Goal: Task Accomplishment & Management: Manage account settings

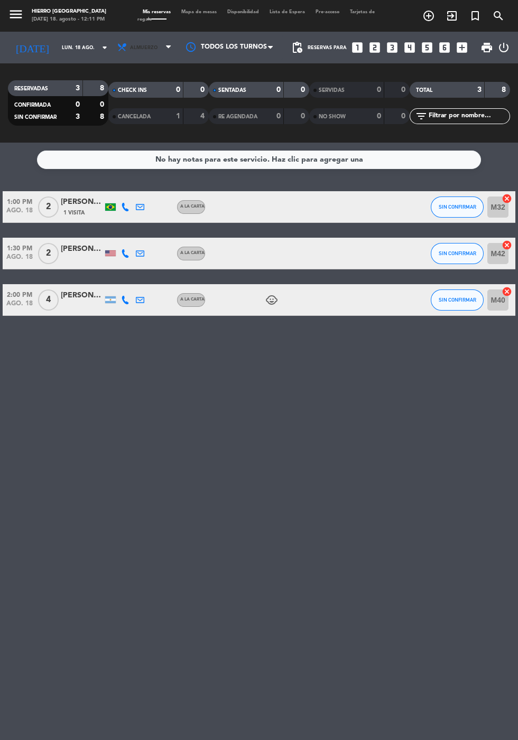
click at [134, 51] on span "Almuerzo" at bounding box center [145, 47] width 63 height 23
click at [114, 116] on div "menu Hierro Palermo lunes 18. agosto - 12:11 PM Mis reservas Mapa de mesas Disp…" at bounding box center [259, 71] width 518 height 143
click at [57, 52] on input "lun. 18 ago." at bounding box center [90, 48] width 67 height 16
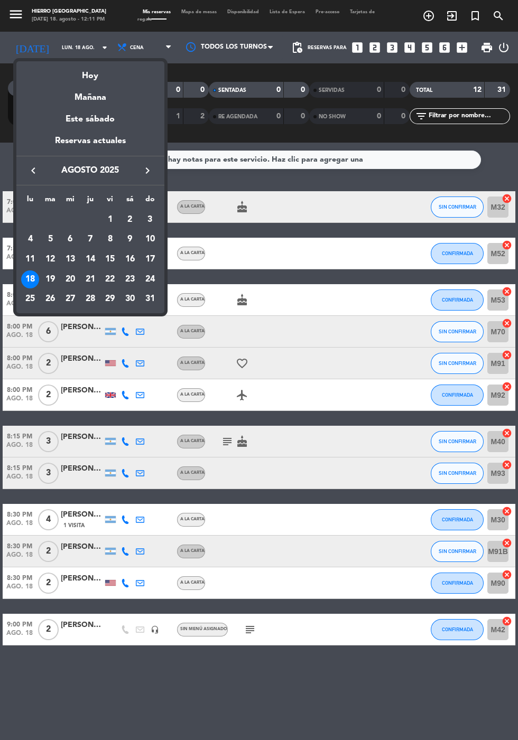
click at [89, 277] on div "21" at bounding box center [90, 279] width 18 height 18
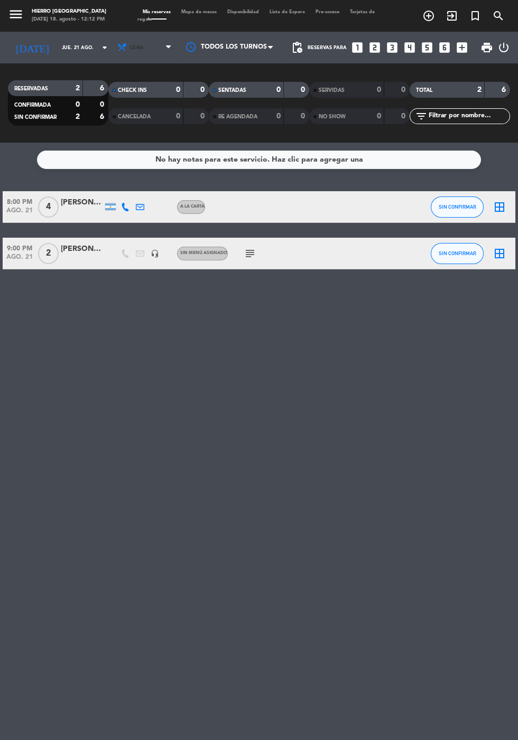
click at [138, 51] on span "Cena" at bounding box center [145, 47] width 63 height 23
click at [119, 95] on div "menu Hierro Palermo lunes 18. agosto - 12:12 PM Mis reservas Mapa de mesas Disp…" at bounding box center [259, 71] width 518 height 143
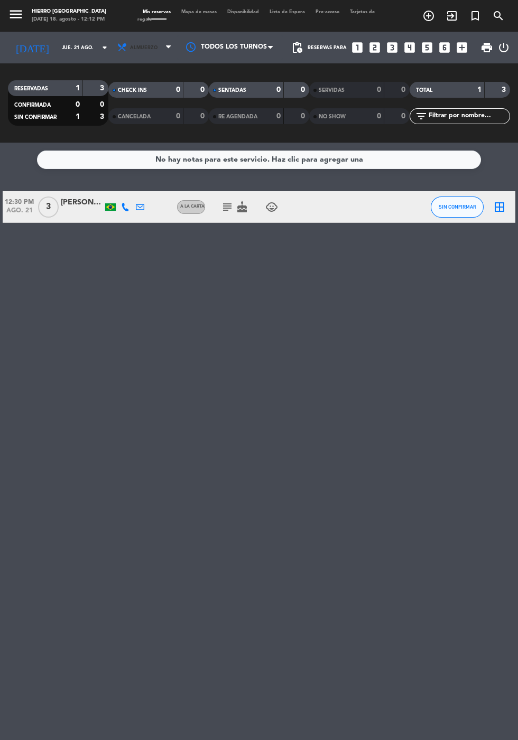
click at [137, 52] on span "Almuerzo" at bounding box center [145, 47] width 63 height 23
click at [119, 123] on div "menu Hierro Palermo lunes 18. agosto - 12:12 PM Mis reservas Mapa de mesas Disp…" at bounding box center [259, 71] width 518 height 143
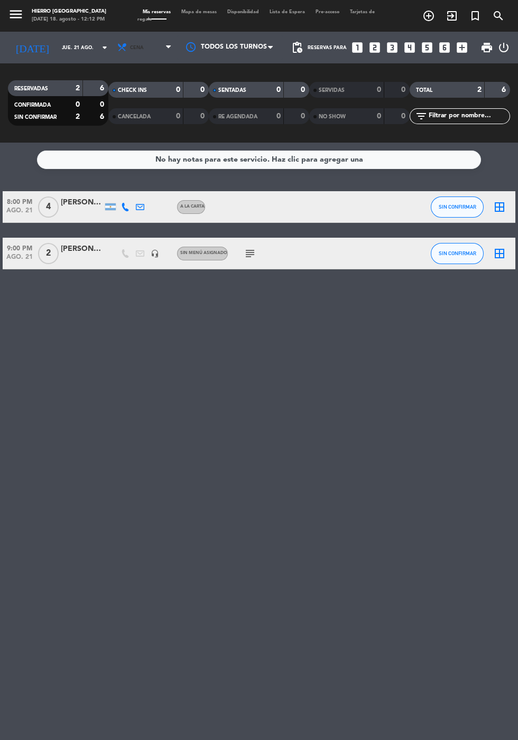
click at [117, 47] on icon at bounding box center [122, 47] width 11 height 11
click at [102, 88] on div "menu Hierro Palermo lunes 18. agosto - 12:12 PM Mis reservas Mapa de mesas Disp…" at bounding box center [259, 71] width 518 height 143
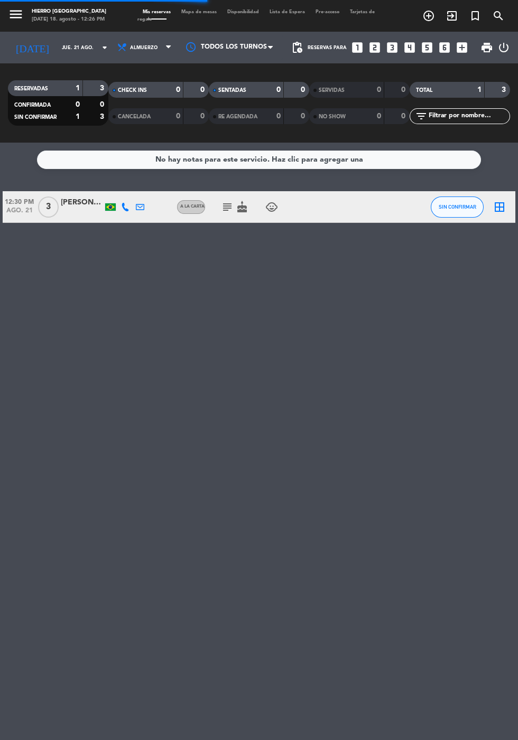
click at [57, 47] on input "jue. 21 ago." at bounding box center [90, 48] width 67 height 16
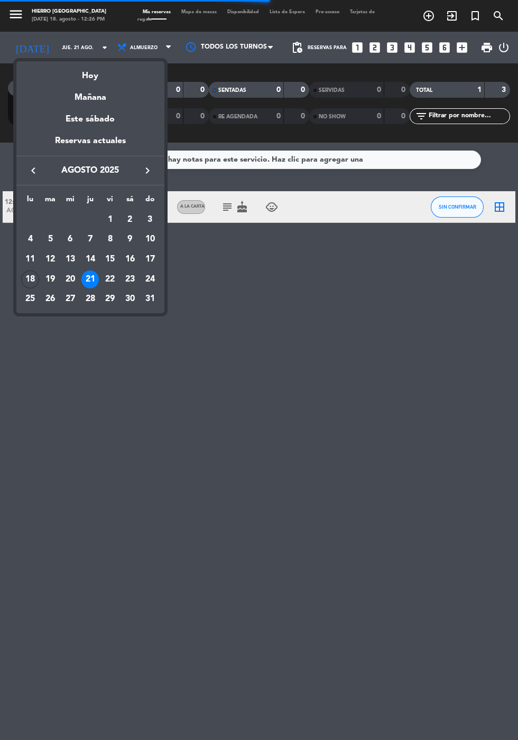
click at [84, 77] on div "Hoy" at bounding box center [90, 72] width 148 height 22
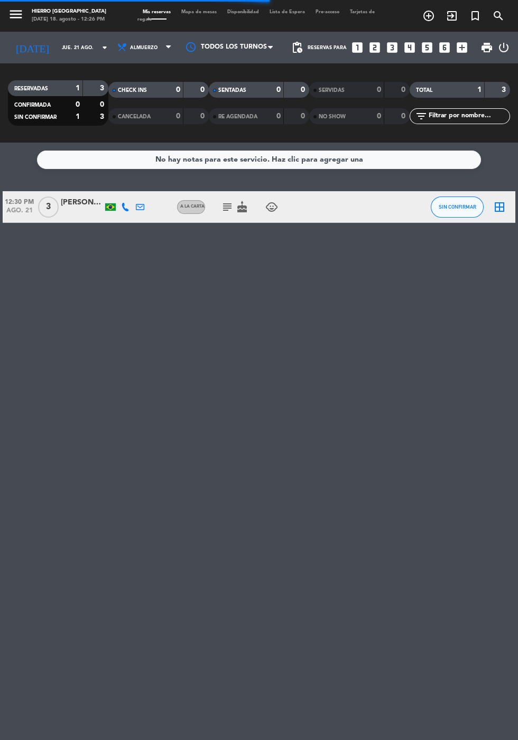
type input "lun. 18 ago."
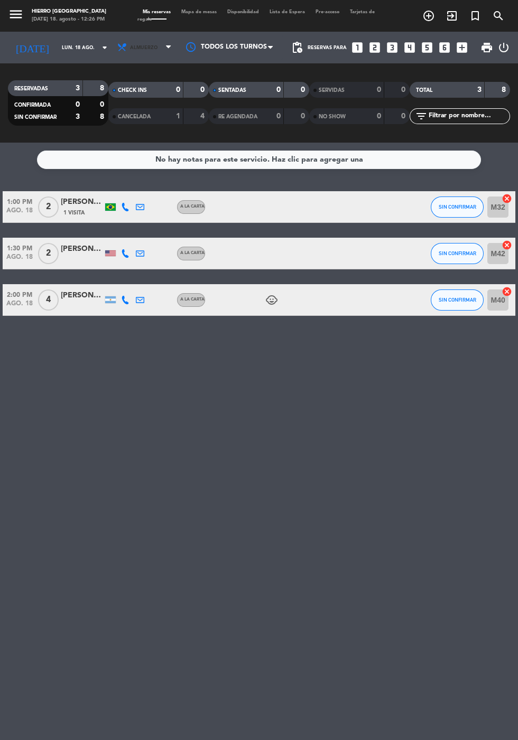
click at [130, 47] on span "Almuerzo" at bounding box center [143, 48] width 27 height 6
click at [116, 126] on div "menu Hierro Palermo lunes 18. agosto - 12:26 PM Mis reservas Mapa de mesas Disp…" at bounding box center [259, 71] width 518 height 143
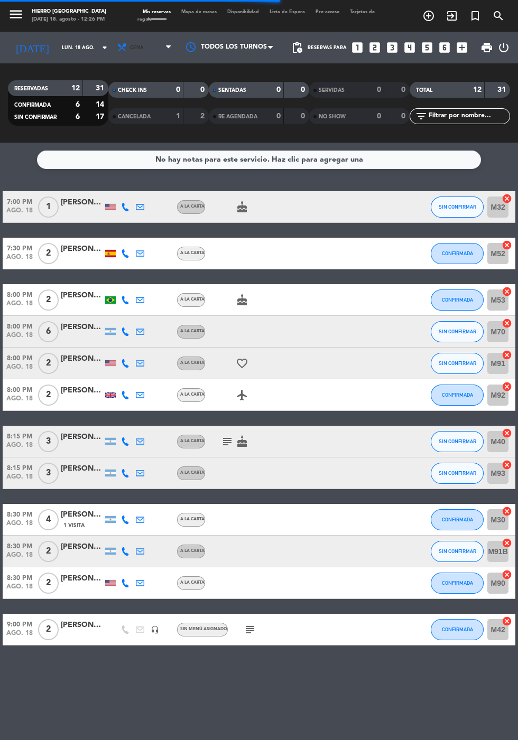
click at [130, 48] on span "Cena" at bounding box center [137, 48] width 14 height 6
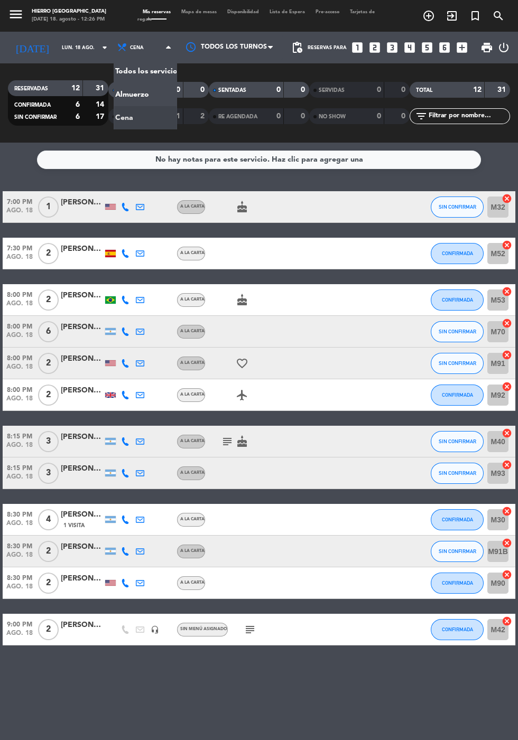
click at [125, 91] on div "menu Hierro Palermo lunes 18. agosto - 12:26 PM Mis reservas Mapa de mesas Disp…" at bounding box center [259, 71] width 518 height 143
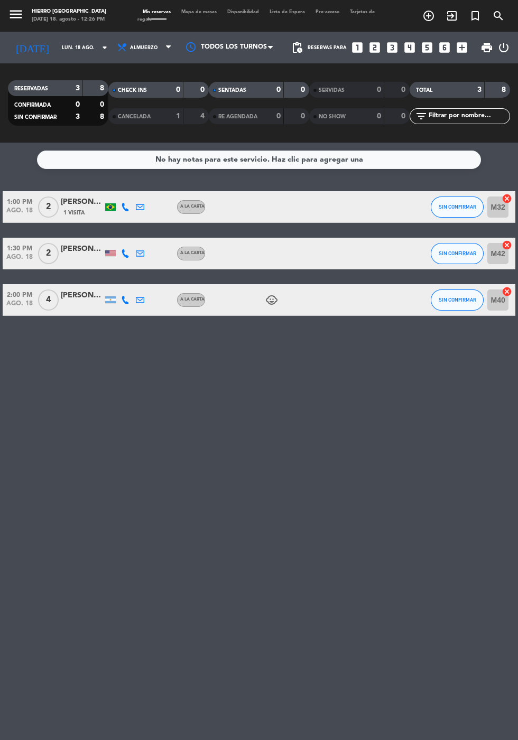
click at [198, 10] on span "Mapa de mesas" at bounding box center [199, 12] width 46 height 5
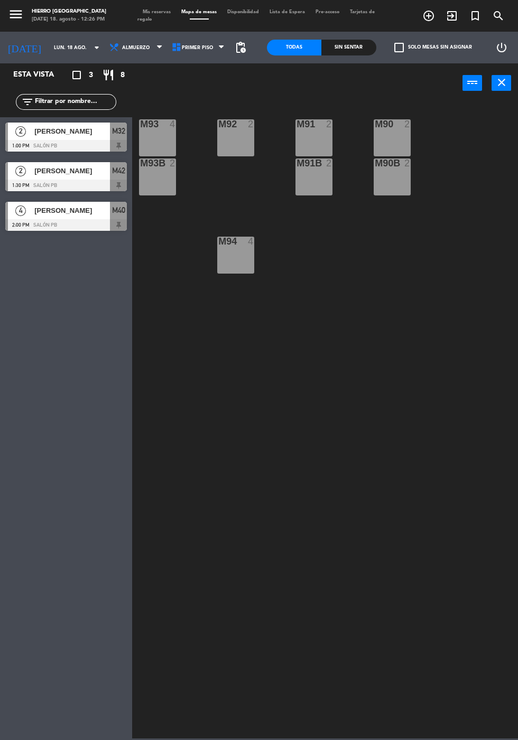
click at [244, 147] on div "M92 2" at bounding box center [235, 137] width 37 height 37
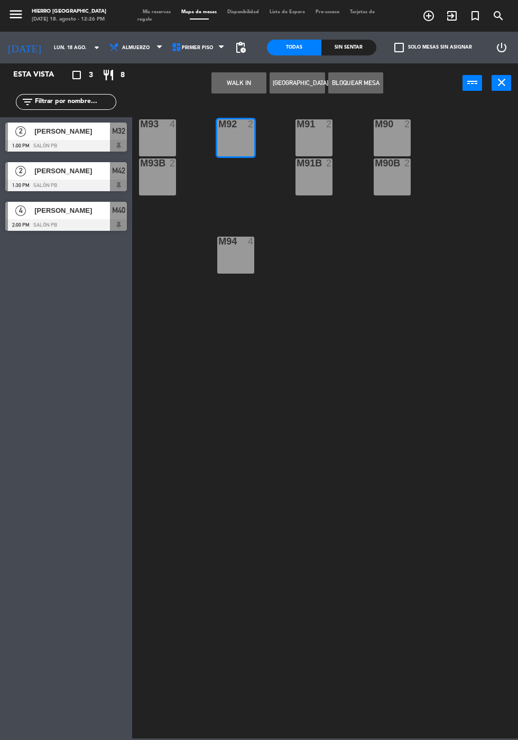
click at [235, 85] on button "WALK IN" at bounding box center [238, 82] width 55 height 21
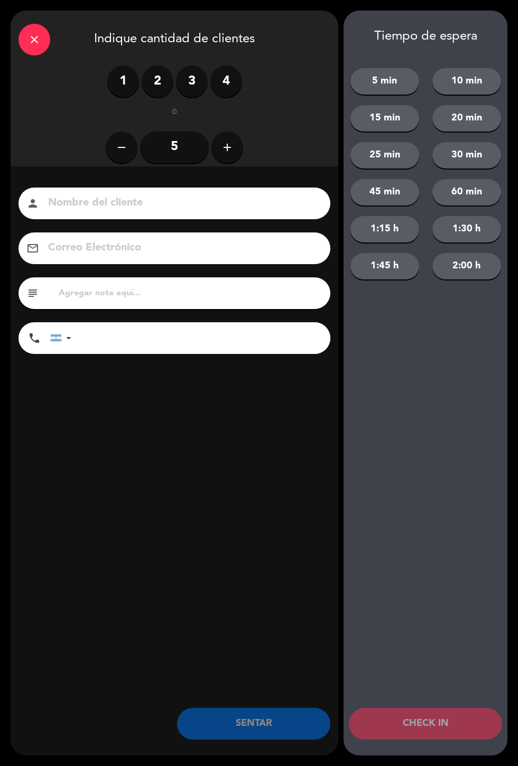
click at [130, 82] on label "1" at bounding box center [123, 82] width 32 height 32
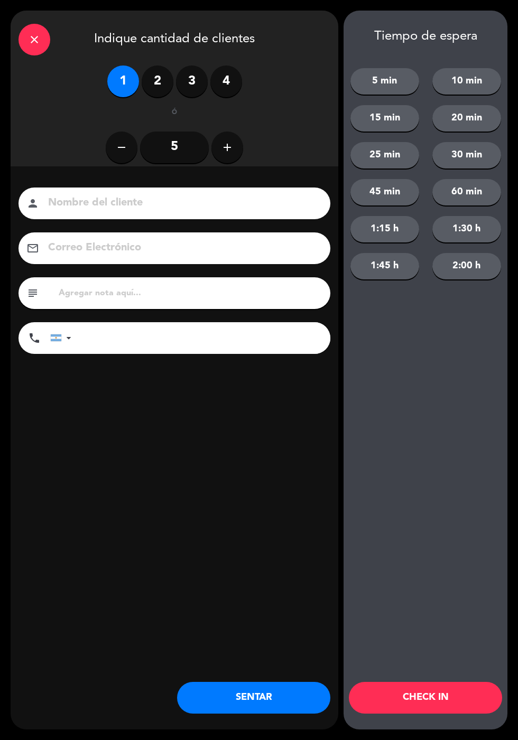
click at [268, 705] on button "SENTAR" at bounding box center [253, 698] width 153 height 32
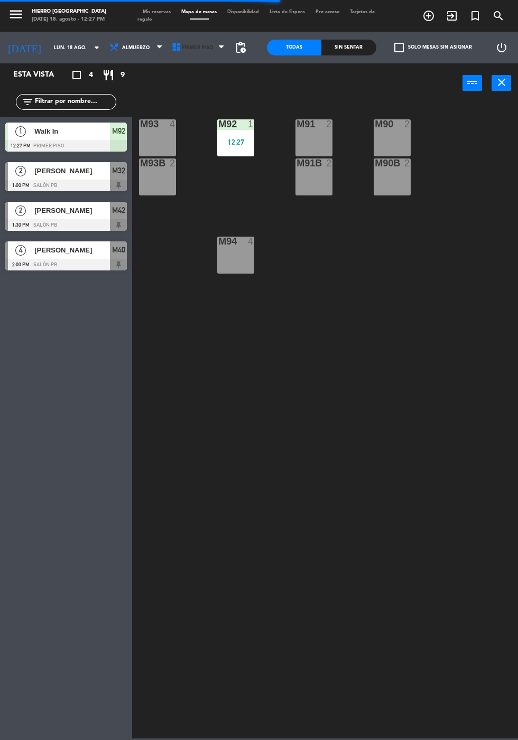
click at [189, 55] on span "Primer Piso" at bounding box center [199, 47] width 62 height 23
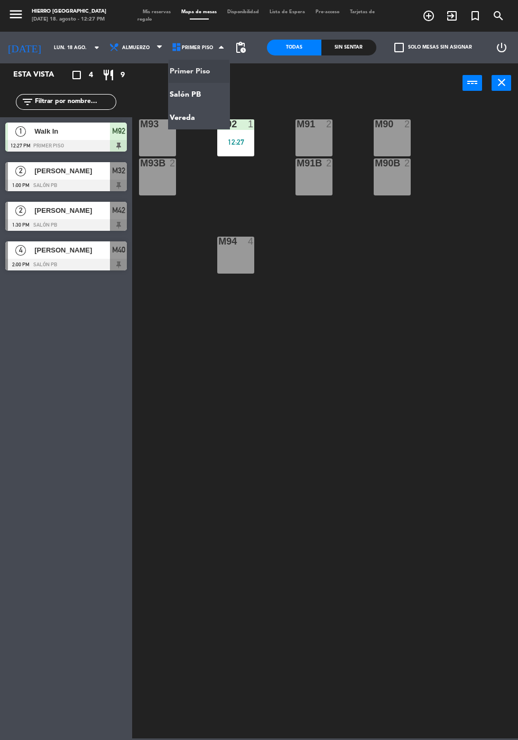
click at [199, 96] on ng-component "menu Hierro Palermo lunes 18. agosto - 12:27 PM Mis reservas Mapa de mesas Disp…" at bounding box center [259, 369] width 518 height 739
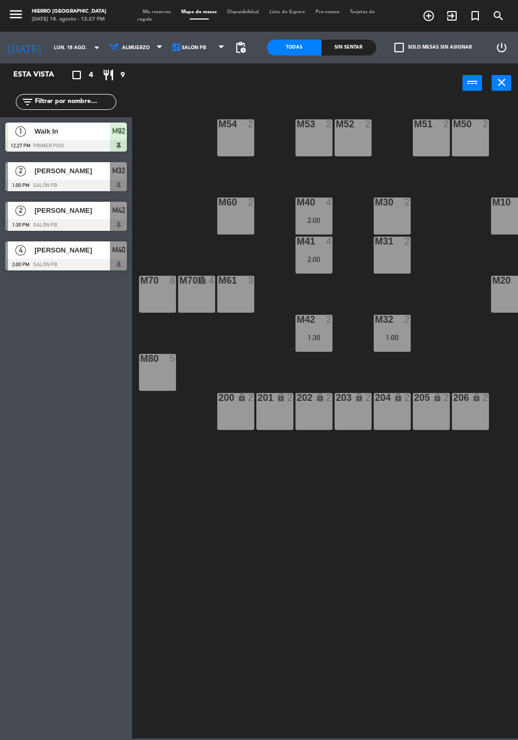
click at [386, 225] on div "M30 2" at bounding box center [392, 216] width 37 height 37
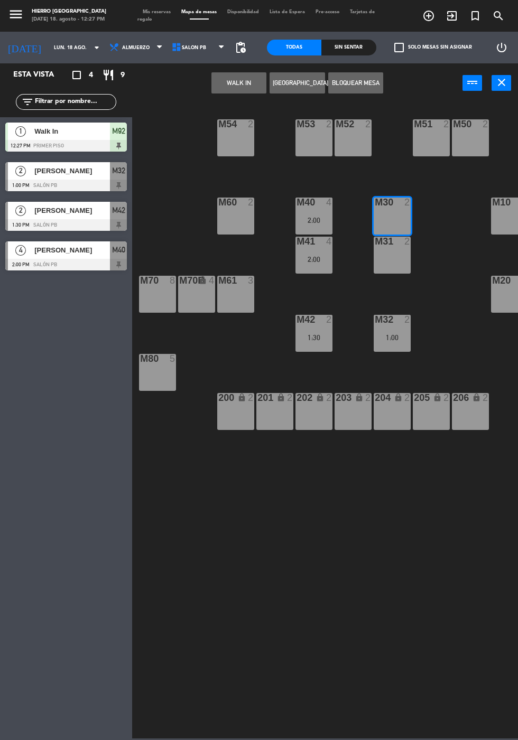
click at [389, 269] on div "m31 2" at bounding box center [392, 255] width 37 height 37
click at [239, 83] on button "WALK IN" at bounding box center [238, 82] width 55 height 21
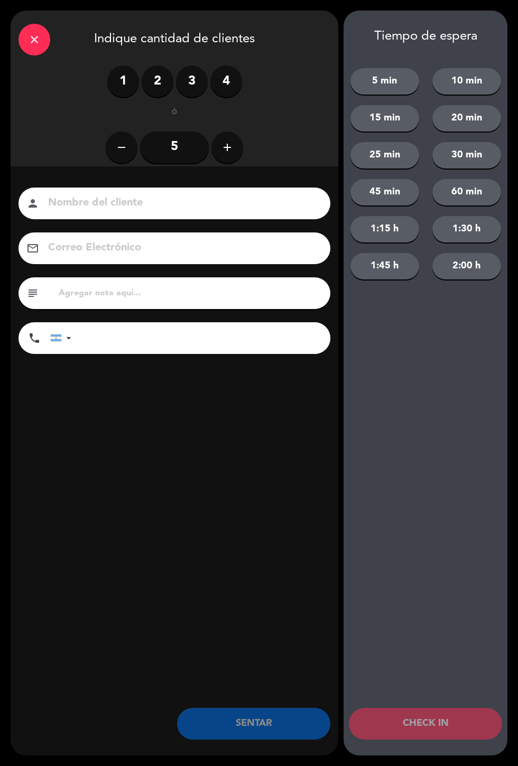
click at [233, 77] on label "4" at bounding box center [226, 82] width 32 height 32
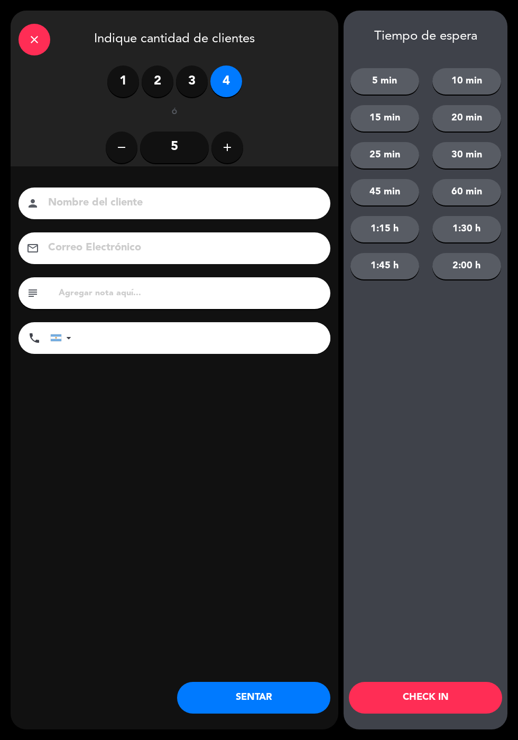
click at [259, 705] on button "SENTAR" at bounding box center [253, 698] width 153 height 32
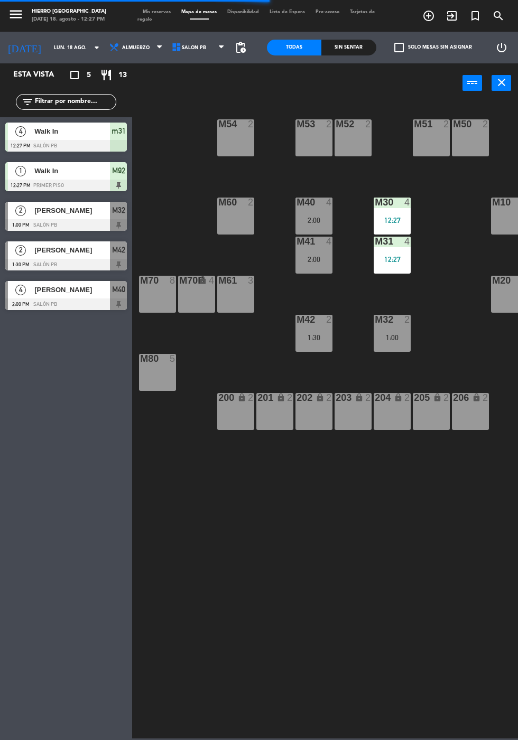
click at [237, 142] on div "M54 2" at bounding box center [235, 137] width 37 height 37
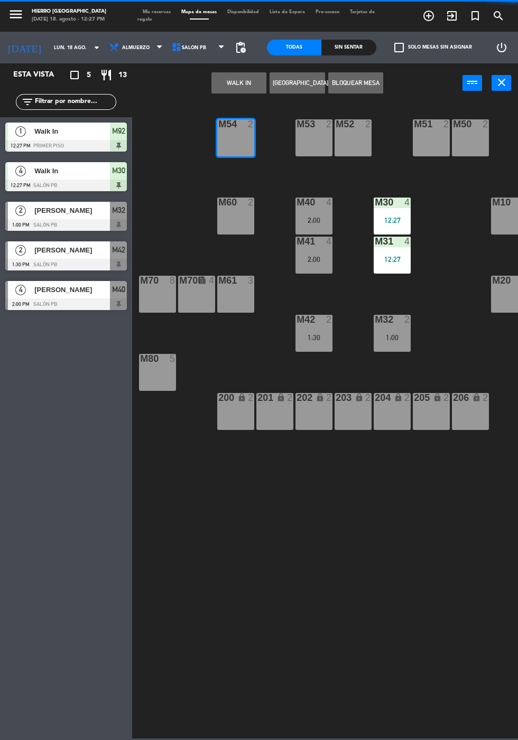
click at [242, 86] on button "WALK IN" at bounding box center [238, 82] width 55 height 21
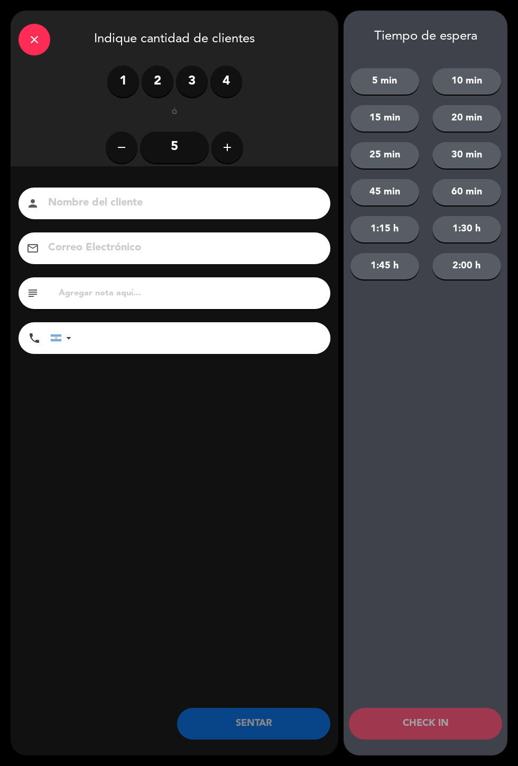
click at [128, 75] on label "1" at bounding box center [123, 82] width 32 height 32
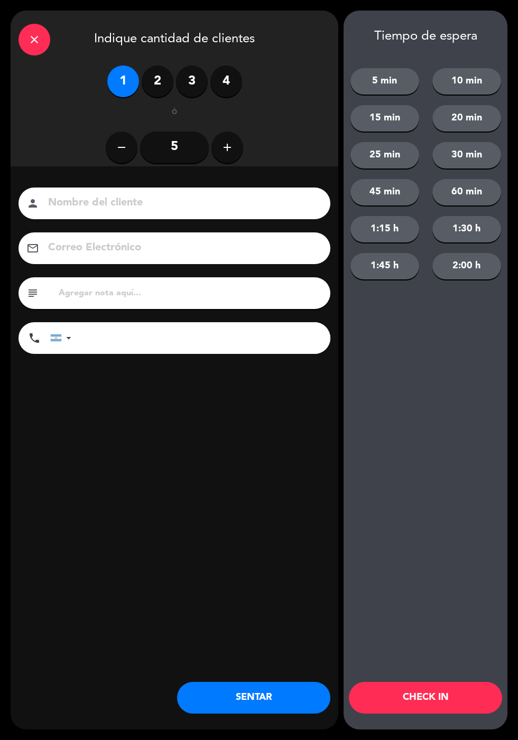
click at [272, 710] on button "SENTAR" at bounding box center [253, 698] width 153 height 32
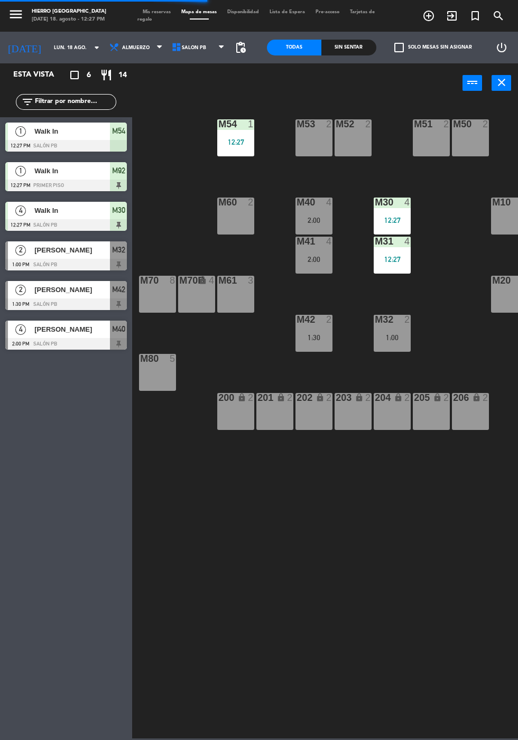
click at [356, 139] on div "M52 2" at bounding box center [352, 137] width 37 height 37
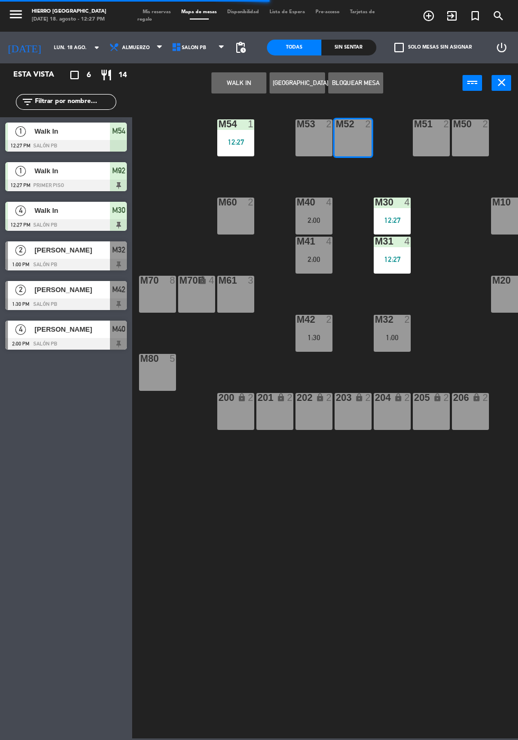
click at [225, 85] on button "WALK IN" at bounding box center [238, 82] width 55 height 21
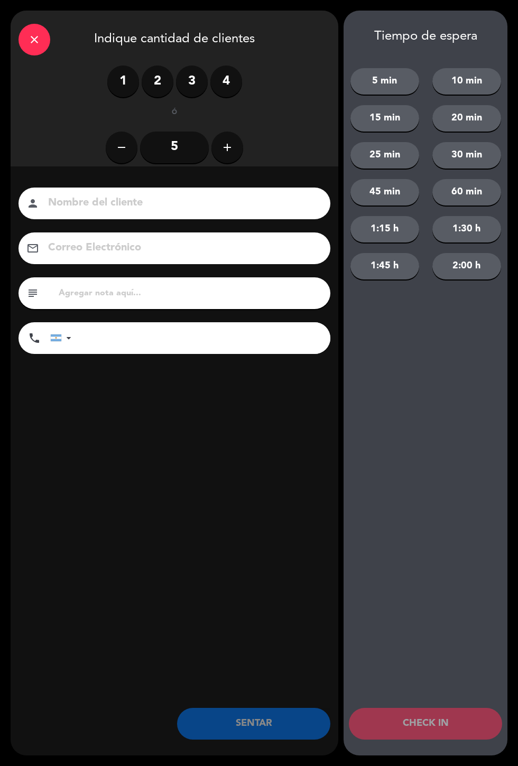
click at [123, 79] on label "1" at bounding box center [123, 82] width 32 height 32
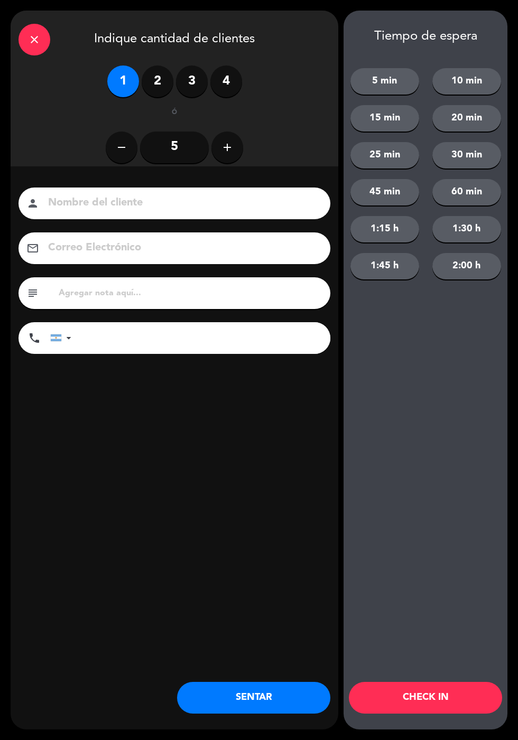
click at [151, 79] on label "2" at bounding box center [158, 82] width 32 height 32
click at [274, 706] on button "SENTAR" at bounding box center [253, 698] width 153 height 32
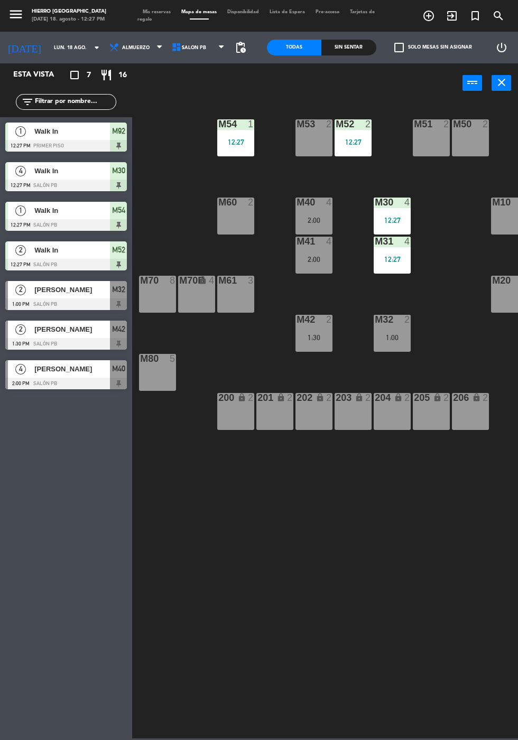
click at [154, 12] on span "Mis reservas" at bounding box center [156, 12] width 39 height 5
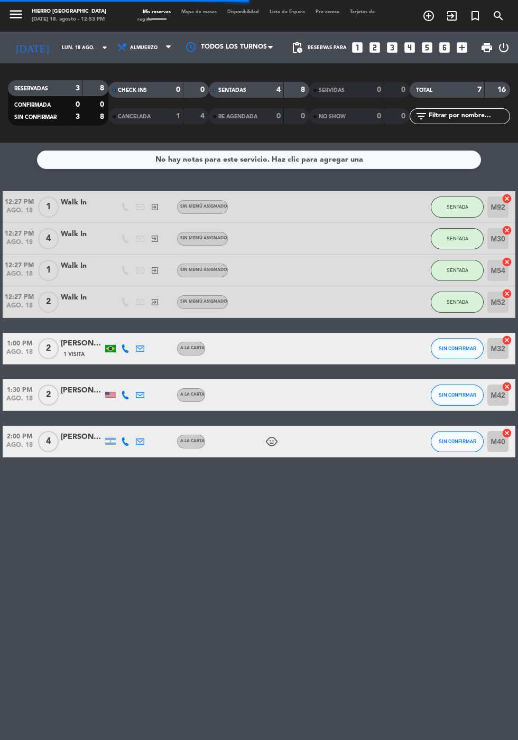
click at [193, 12] on span "Mapa de mesas" at bounding box center [199, 12] width 46 height 5
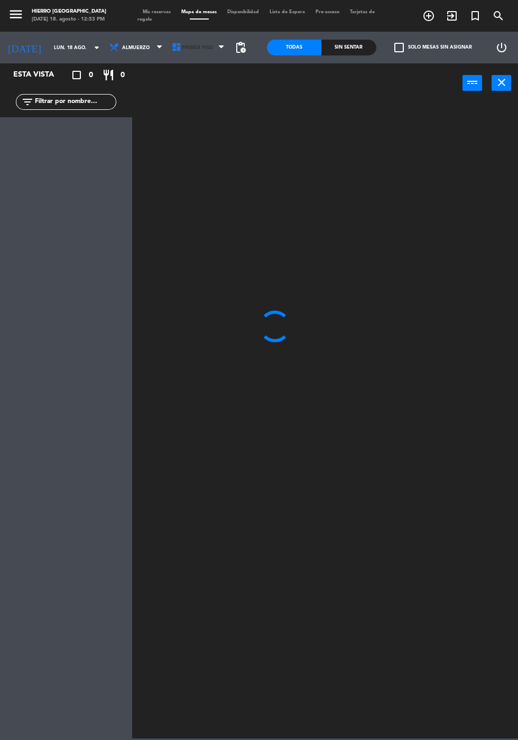
click at [184, 48] on span "Primer Piso" at bounding box center [197, 48] width 31 height 6
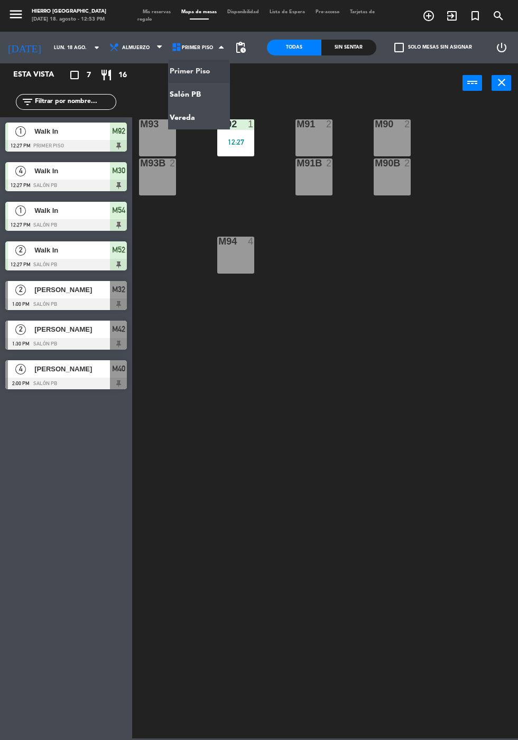
click at [180, 92] on ng-component "menu Hierro Palermo lunes 18. agosto - 12:53 PM Mis reservas Mapa de mesas Disp…" at bounding box center [259, 369] width 518 height 739
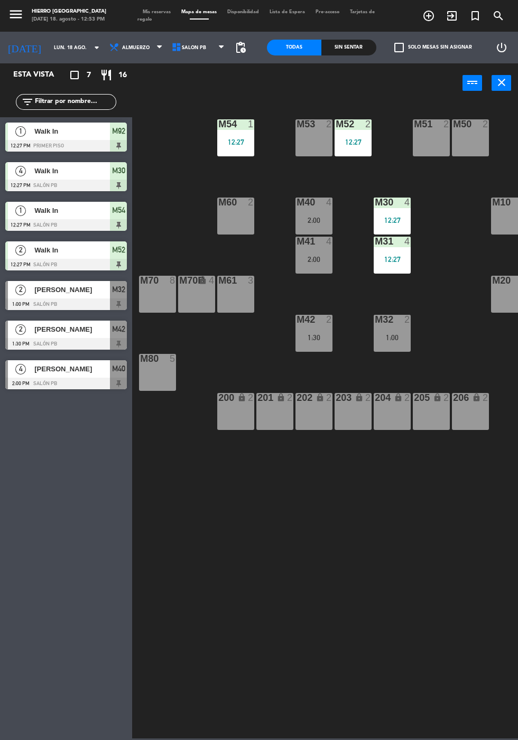
click at [153, 380] on div "M80 5" at bounding box center [157, 372] width 37 height 37
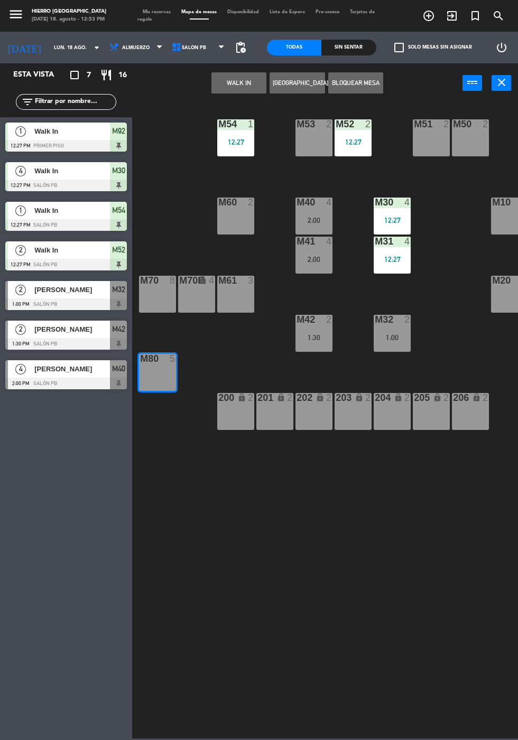
click at [241, 82] on button "WALK IN" at bounding box center [238, 82] width 55 height 21
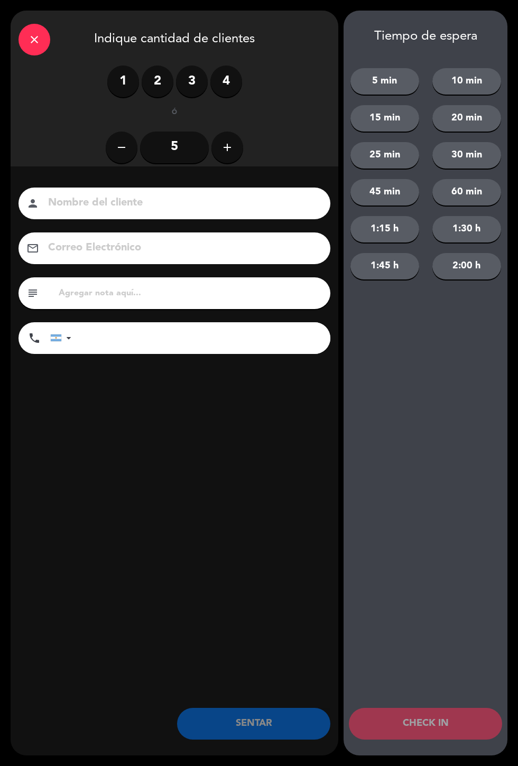
click at [225, 79] on label "4" at bounding box center [226, 82] width 32 height 32
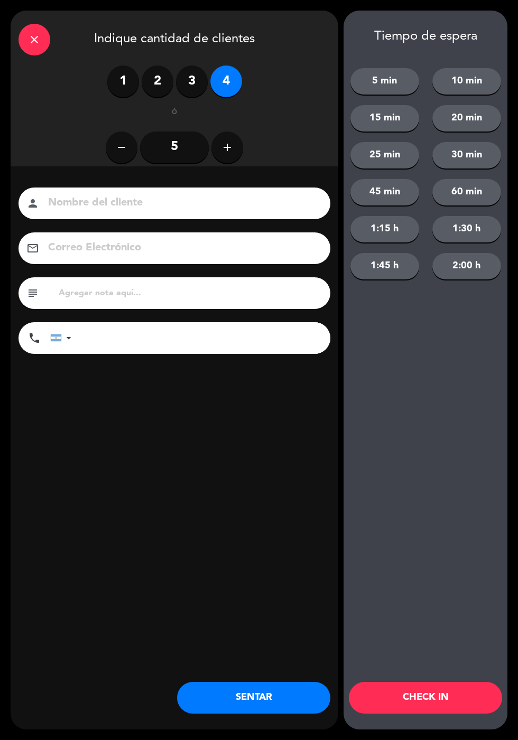
click at [202, 698] on button "SENTAR" at bounding box center [253, 698] width 153 height 32
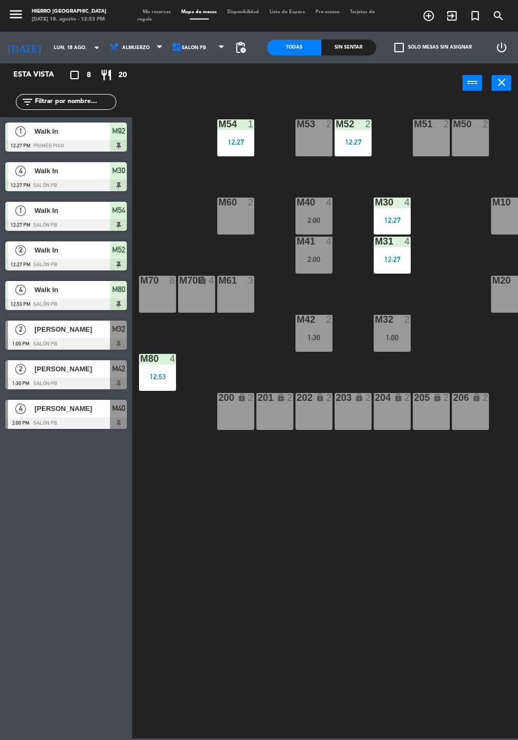
click at [163, 12] on span "Mis reservas" at bounding box center [156, 12] width 39 height 5
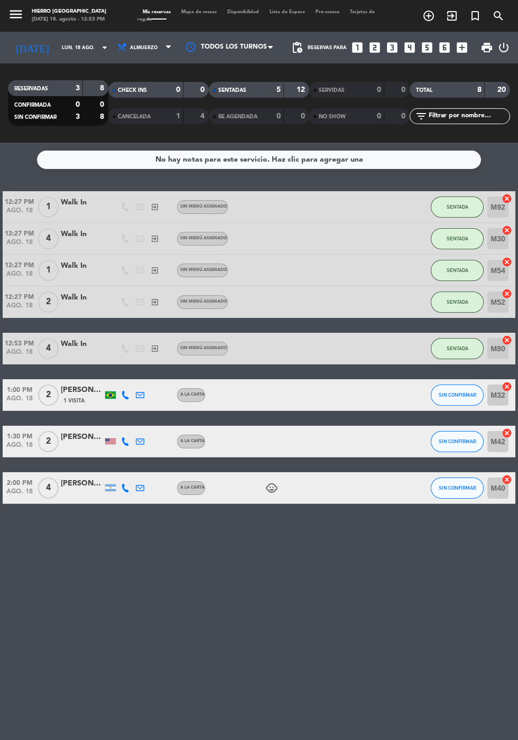
click at [71, 580] on div "No hay notas para este servicio. Haz clic para agregar una 12:27 PM ago. 18 1 W…" at bounding box center [259, 442] width 518 height 598
click at [462, 415] on div "12:27 PM ago. 18 1 Walk In exit_to_app Sin menú asignado SENTADA M92 cancel 12:…" at bounding box center [259, 347] width 512 height 313
click at [453, 401] on button "SIN CONFIRMAR" at bounding box center [457, 395] width 53 height 21
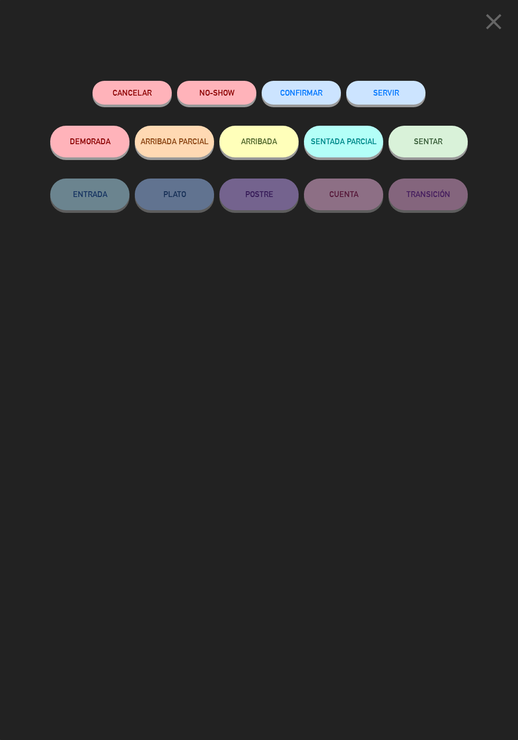
click at [449, 154] on button "SENTAR" at bounding box center [427, 142] width 79 height 32
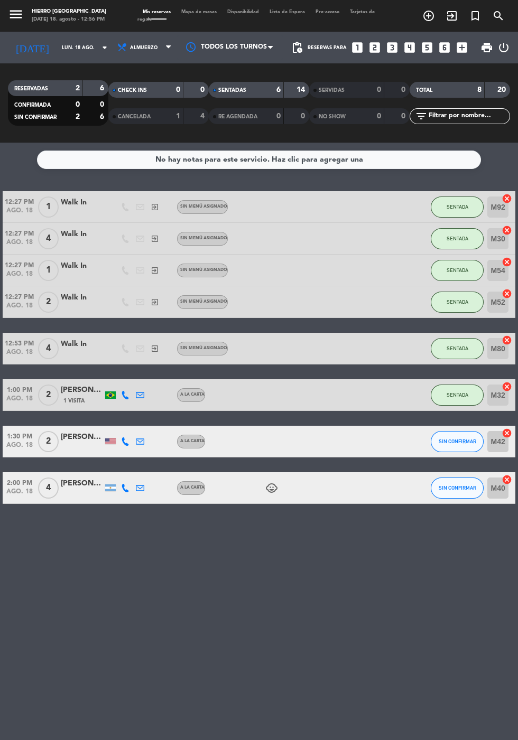
click at [204, 12] on span "Mapa de mesas" at bounding box center [199, 12] width 46 height 5
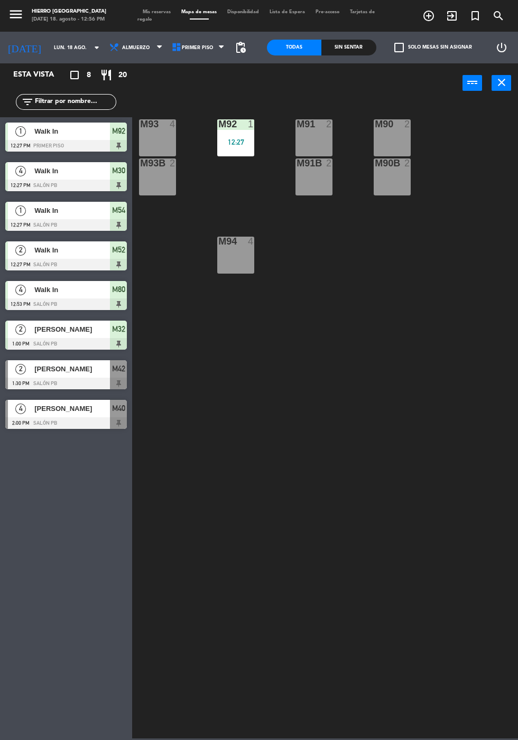
click at [319, 139] on div "M91 2" at bounding box center [313, 137] width 37 height 37
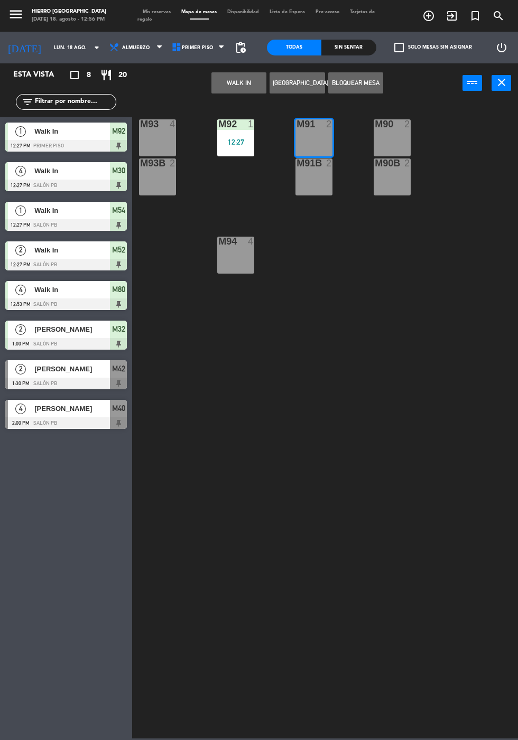
click at [247, 86] on button "WALK IN" at bounding box center [238, 82] width 55 height 21
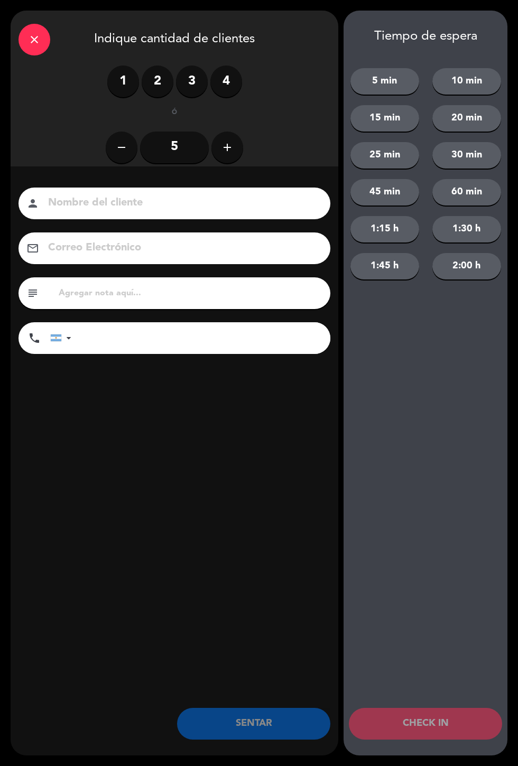
click at [201, 78] on label "3" at bounding box center [192, 82] width 32 height 32
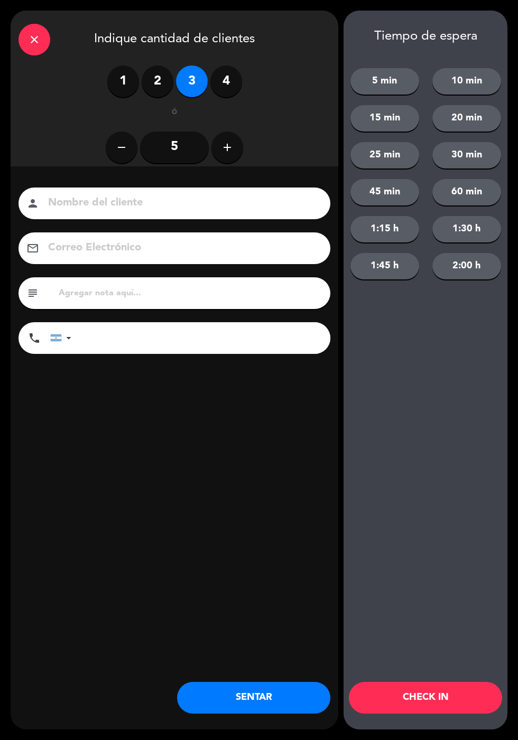
click at [272, 699] on button "SENTAR" at bounding box center [253, 698] width 153 height 32
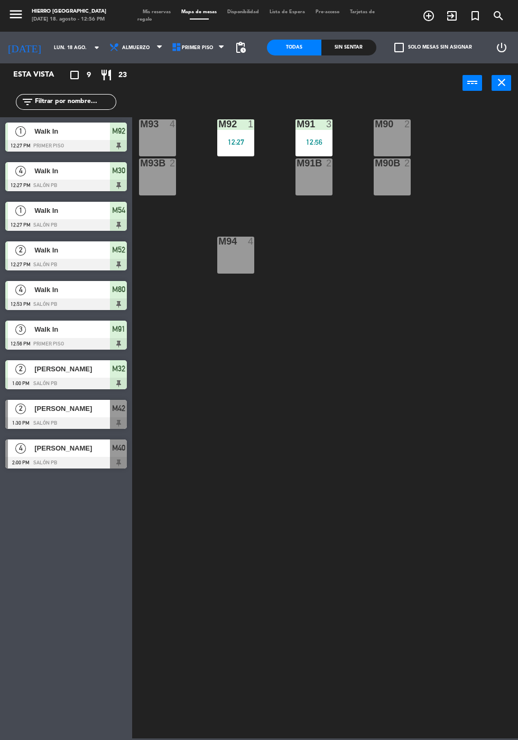
click at [163, 13] on span "Mis reservas" at bounding box center [156, 12] width 39 height 5
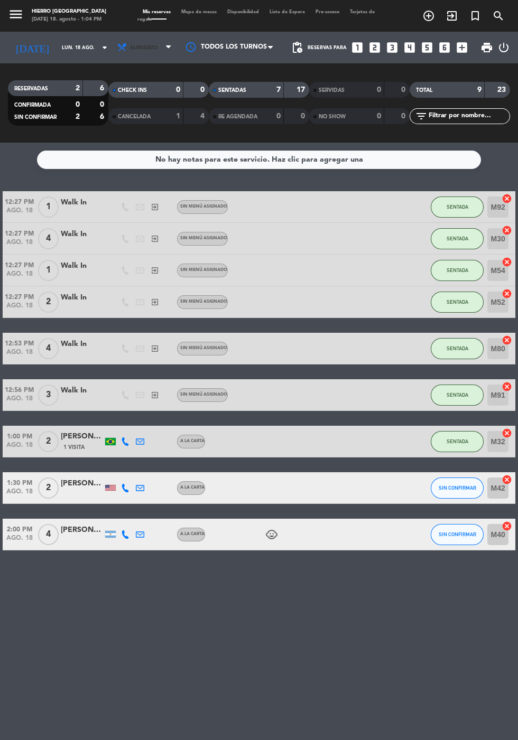
click at [117, 47] on icon at bounding box center [122, 47] width 11 height 11
click at [107, 126] on div "menu Hierro Palermo lunes 18. agosto - 1:04 PM Mis reservas Mapa de mesas Dispo…" at bounding box center [259, 71] width 518 height 143
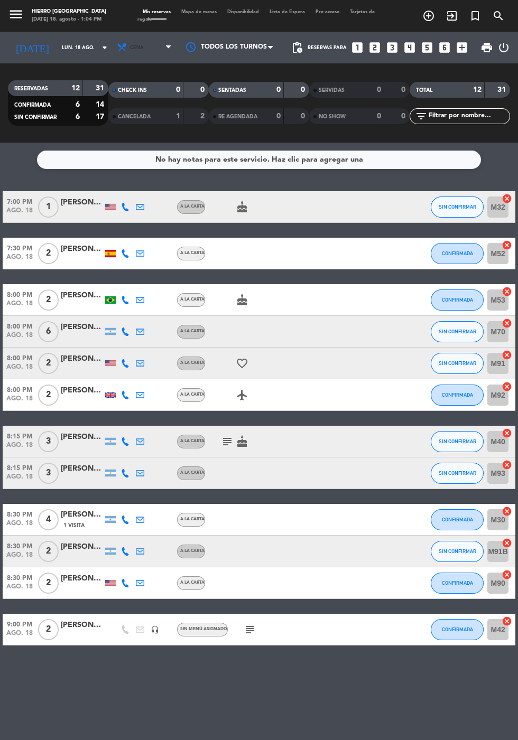
click at [130, 46] on span "Cena" at bounding box center [137, 48] width 14 height 6
click at [118, 90] on div "menu Hierro Palermo lunes 18. agosto - 1:04 PM Mis reservas Mapa de mesas Dispo…" at bounding box center [259, 71] width 518 height 143
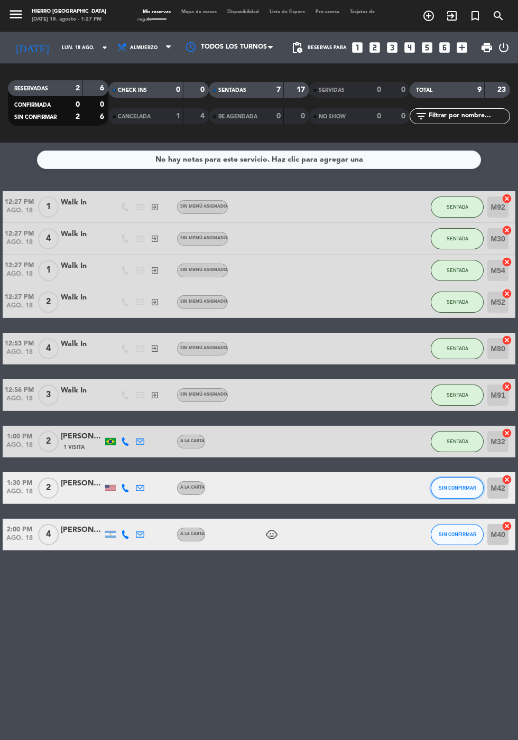
click at [456, 489] on span "SIN CONFIRMAR" at bounding box center [458, 488] width 38 height 6
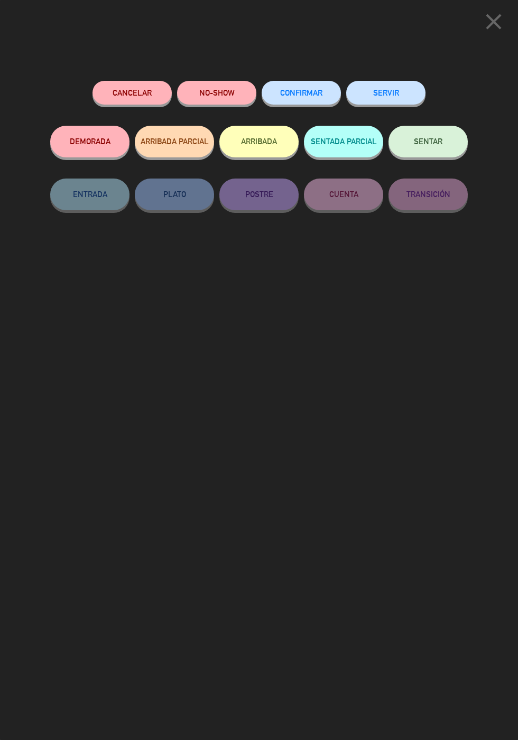
click at [423, 130] on button "SENTAR" at bounding box center [427, 142] width 79 height 32
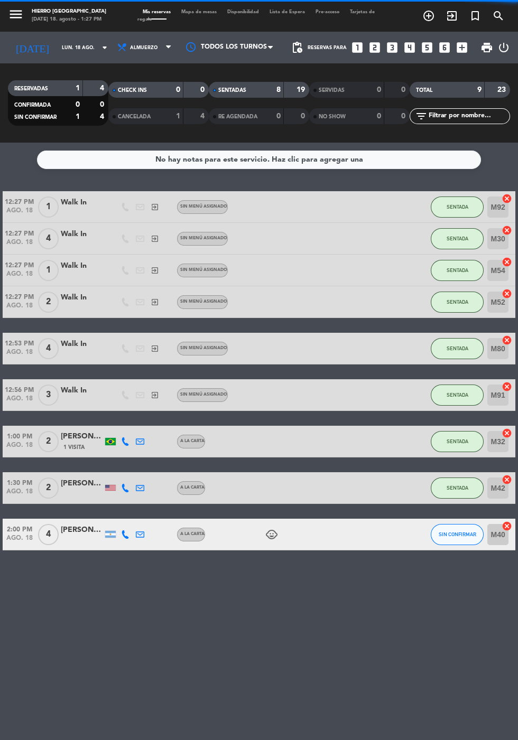
click at [487, 532] on input "M40" at bounding box center [497, 534] width 21 height 21
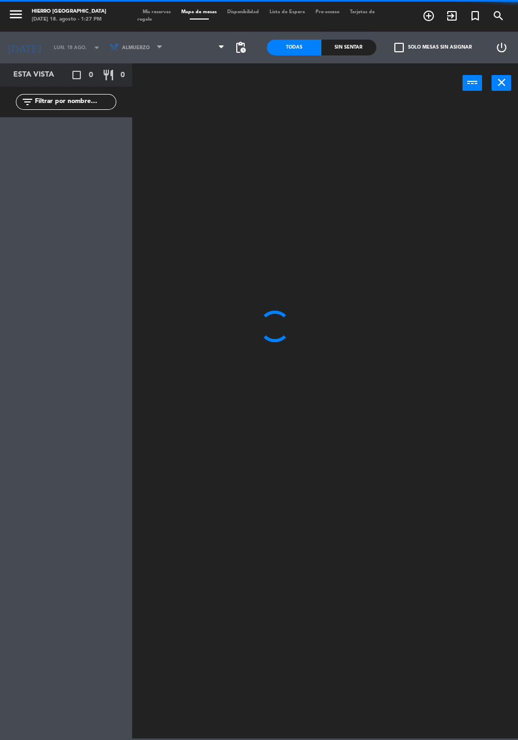
click at [144, 19] on span "Tarjetas de regalo" at bounding box center [255, 16] width 237 height 12
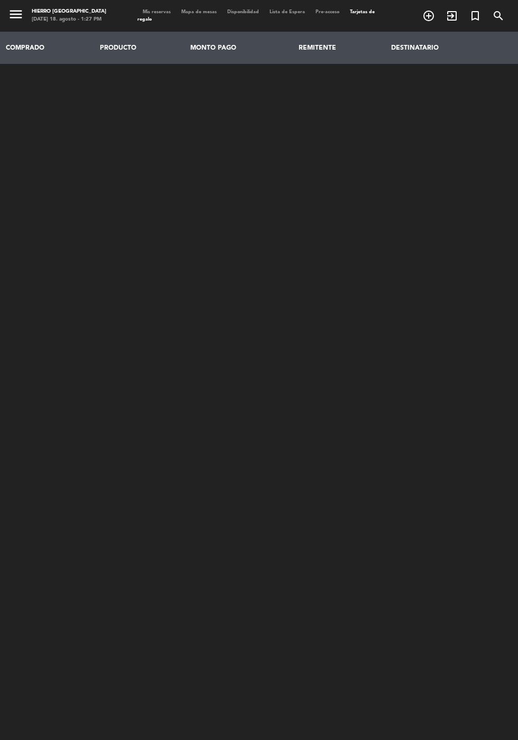
click at [153, 12] on span "Mis reservas" at bounding box center [156, 12] width 39 height 5
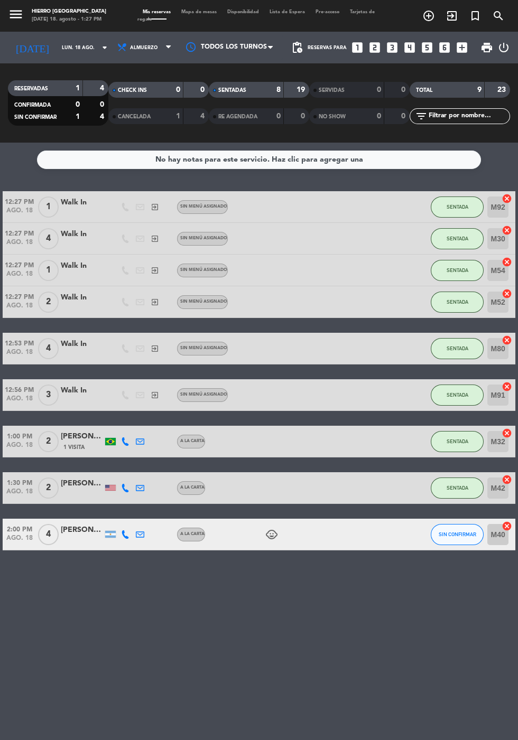
click at [492, 524] on input "M40" at bounding box center [497, 534] width 21 height 21
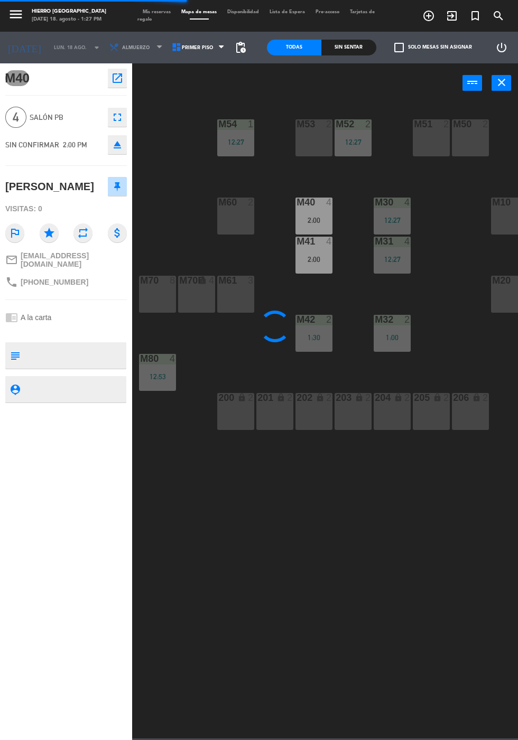
click at [146, 12] on span "Mis reservas" at bounding box center [156, 12] width 39 height 5
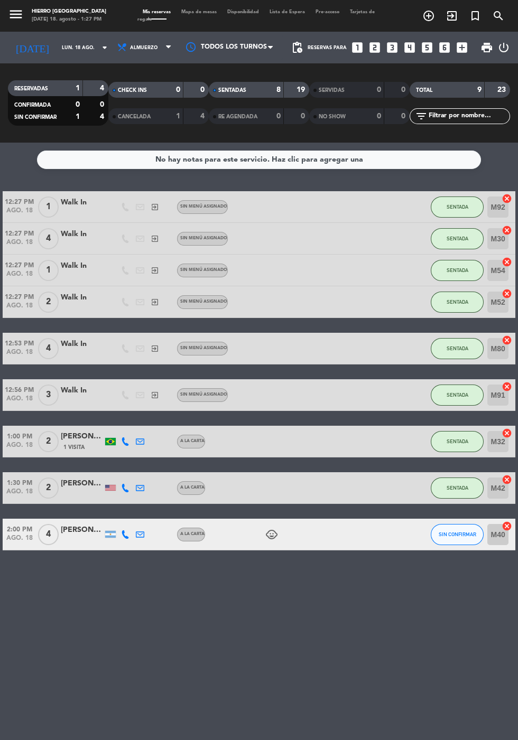
click at [502, 526] on icon "cancel" at bounding box center [506, 526] width 11 height 11
click at [499, 536] on icon "border_all" at bounding box center [499, 534] width 13 height 13
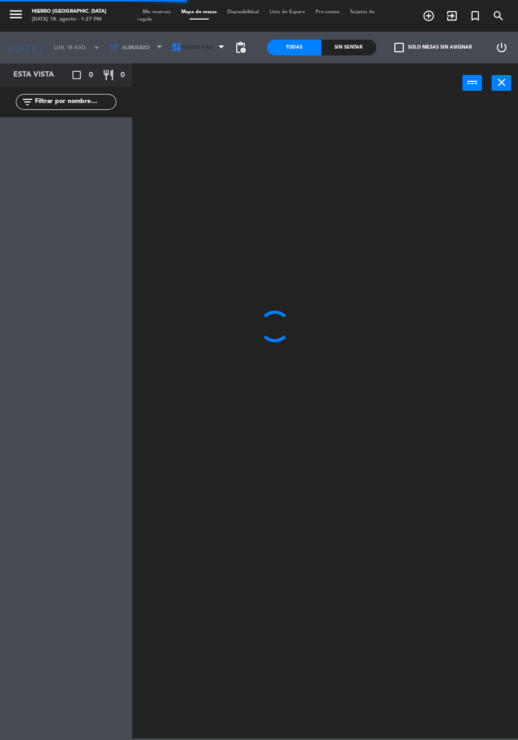
click at [171, 49] on icon at bounding box center [176, 47] width 11 height 11
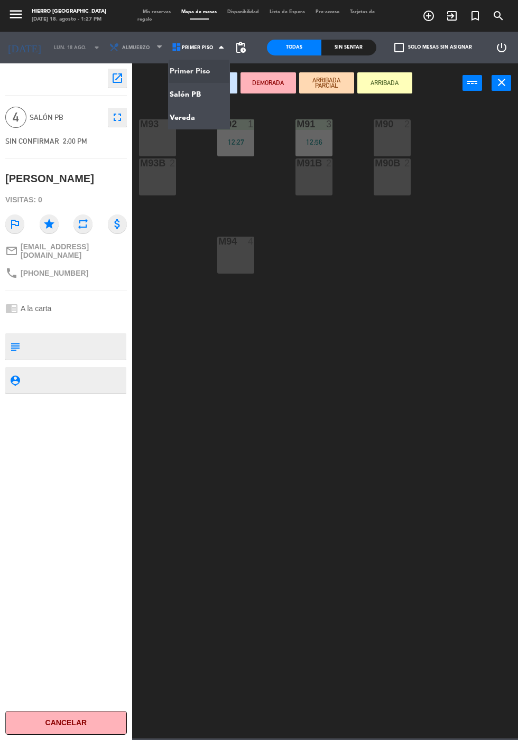
click at [171, 94] on ng-component "menu Hierro Palermo lunes 18. agosto - 1:27 PM Mis reservas Mapa de mesas Dispo…" at bounding box center [259, 369] width 518 height 739
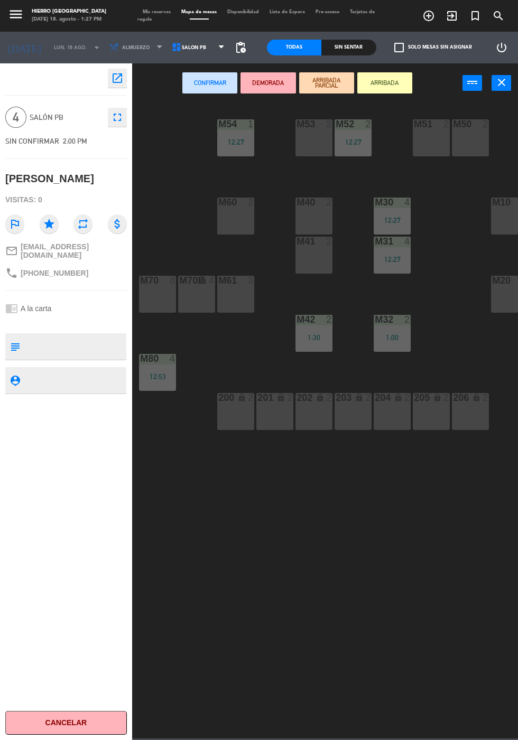
click at [456, 142] on div "M50 2" at bounding box center [470, 137] width 37 height 37
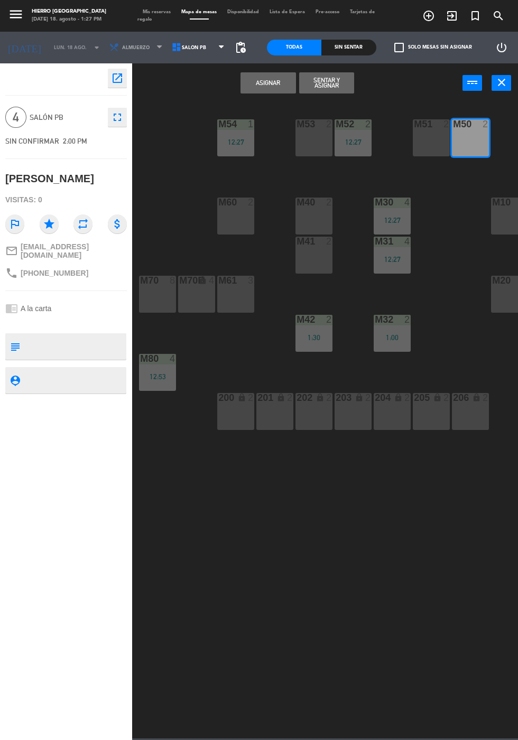
click at [421, 146] on div "M51 2" at bounding box center [431, 137] width 37 height 37
click at [249, 91] on button "Asignar" at bounding box center [267, 82] width 55 height 21
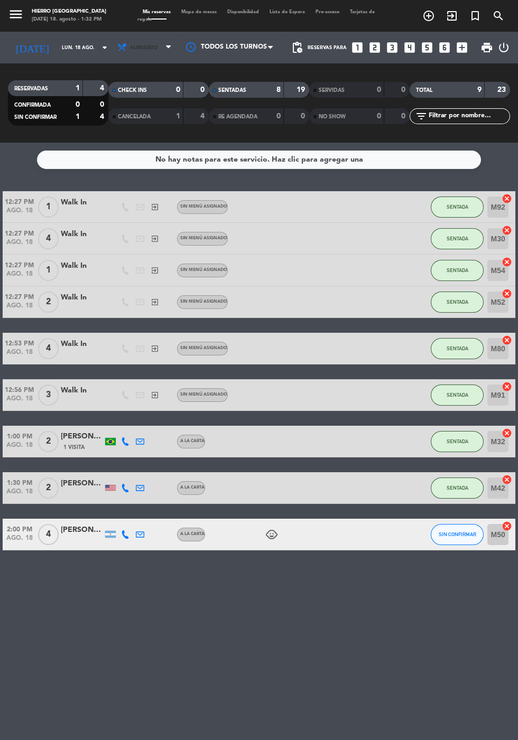
click at [144, 47] on span "Almuerzo" at bounding box center [145, 47] width 63 height 23
click at [126, 116] on div "menu Hierro Palermo lunes 18. agosto - 1:32 PM Mis reservas Mapa de mesas Dispo…" at bounding box center [259, 71] width 518 height 143
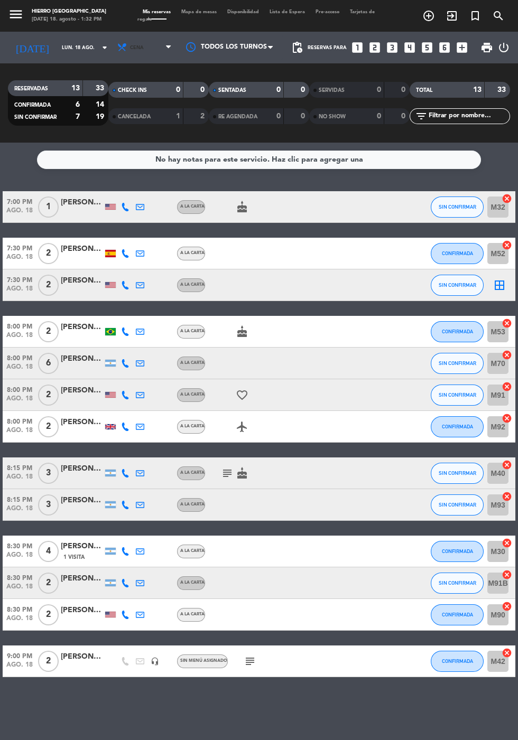
click at [131, 49] on span "Cena" at bounding box center [145, 47] width 63 height 23
click at [116, 96] on div "menu Hierro Palermo lunes 18. agosto - 1:32 PM Mis reservas Mapa de mesas Dispo…" at bounding box center [259, 71] width 518 height 143
